Goal: Go to known website: Access a specific website the user already knows

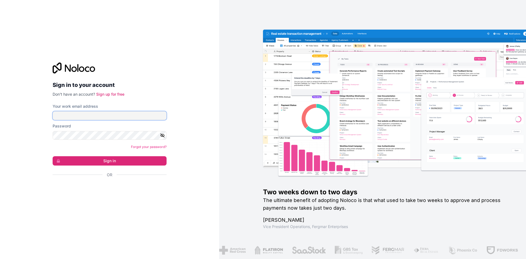
type input "[PERSON_NAME][EMAIL_ADDRESS][DOMAIN_NAME]"
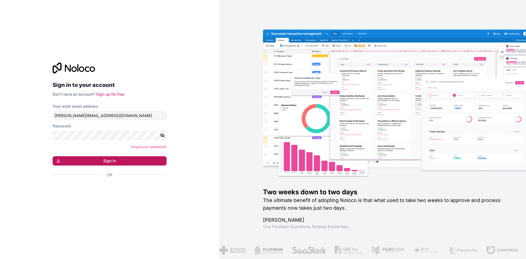
drag, startPoint x: 0, startPoint y: 0, endPoint x: 114, endPoint y: 163, distance: 199.0
click at [114, 163] on button "Sign in" at bounding box center [110, 160] width 114 height 9
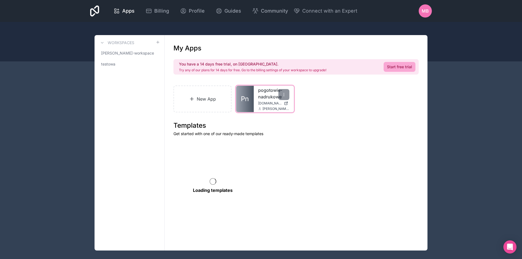
click at [265, 97] on link "pogotowie-nadrukowe" at bounding box center [273, 93] width 31 height 13
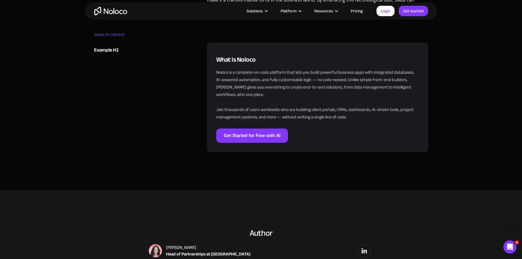
scroll to position [1424, 0]
